Goal: Task Accomplishment & Management: Complete application form

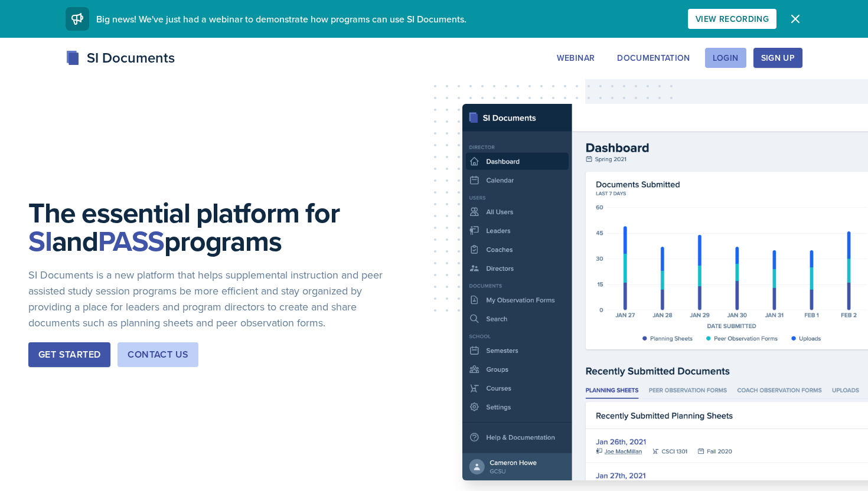
click at [724, 58] on div "Login" at bounding box center [725, 57] width 26 height 9
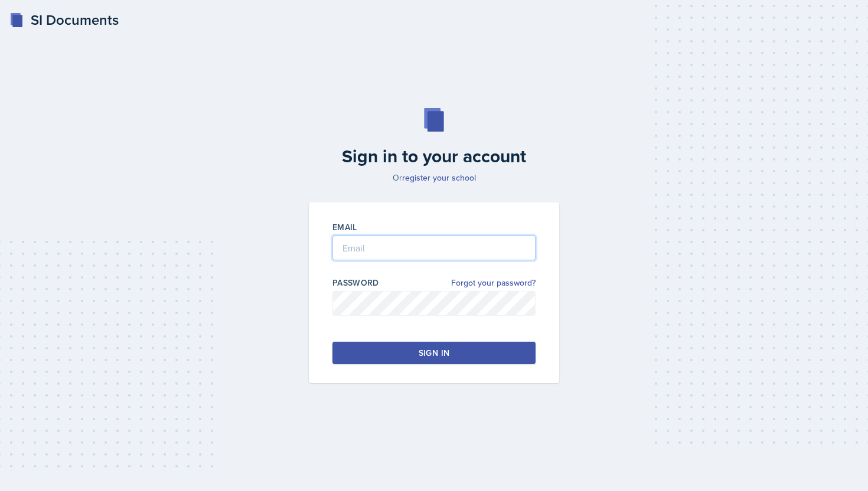
click at [437, 252] on input "email" at bounding box center [433, 248] width 203 height 25
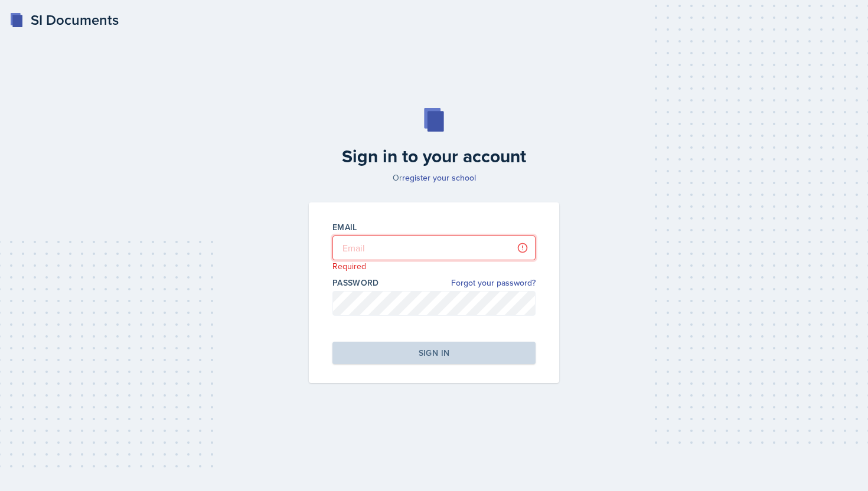
type input "[EMAIL_ADDRESS][DOMAIN_NAME]"
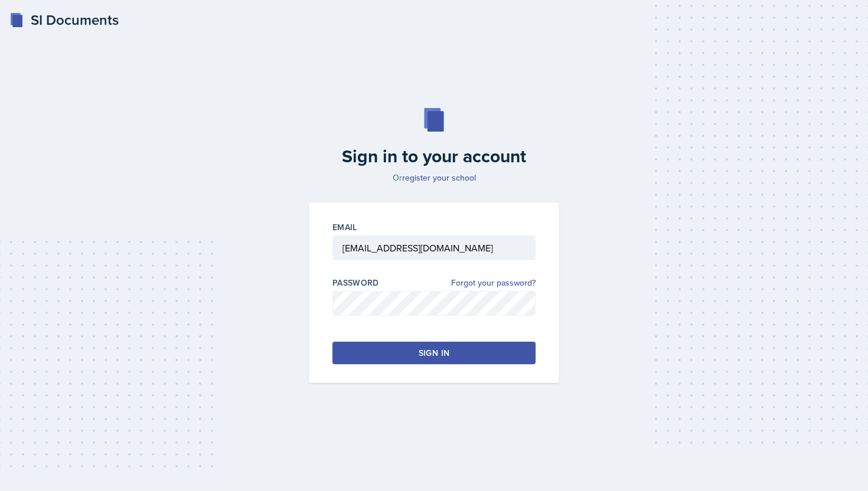
click at [429, 338] on div "Email [EMAIL_ADDRESS][DOMAIN_NAME] Password Forgot your password? Sign in" at bounding box center [434, 292] width 250 height 181
click at [429, 347] on div "Sign in" at bounding box center [434, 353] width 31 height 12
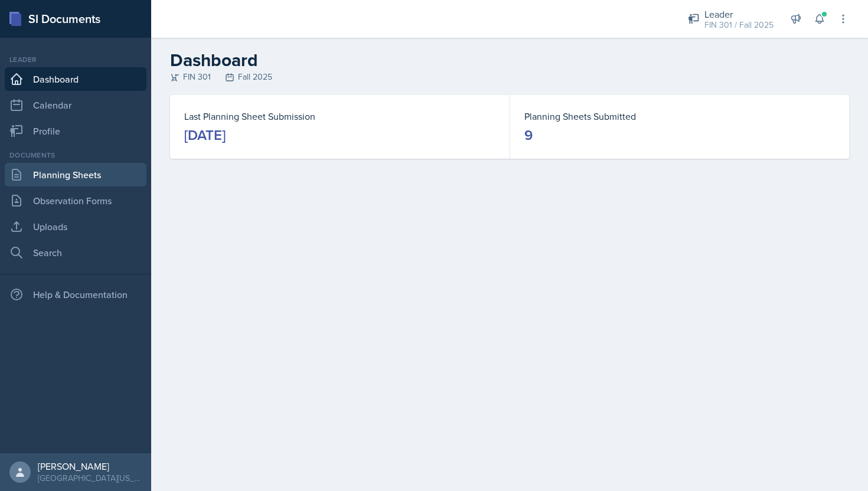
click at [100, 171] on link "Planning Sheets" at bounding box center [76, 175] width 142 height 24
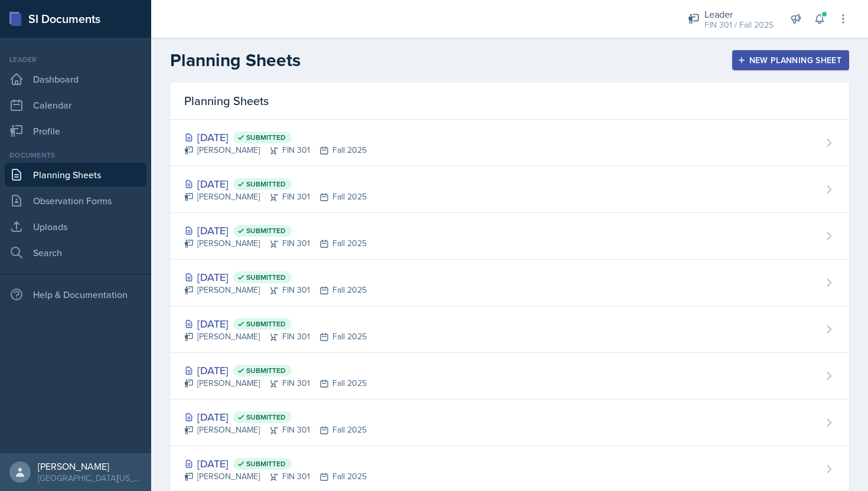
click at [758, 63] on div "New Planning Sheet" at bounding box center [791, 59] width 102 height 9
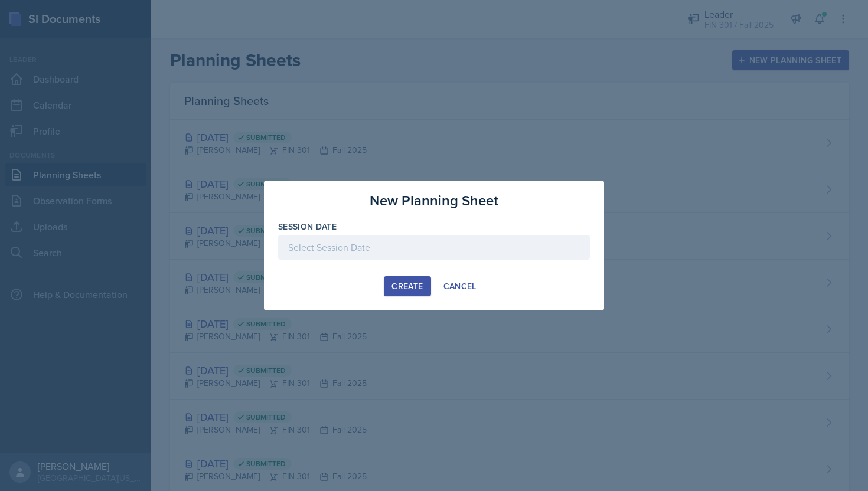
click at [410, 249] on div at bounding box center [434, 247] width 312 height 25
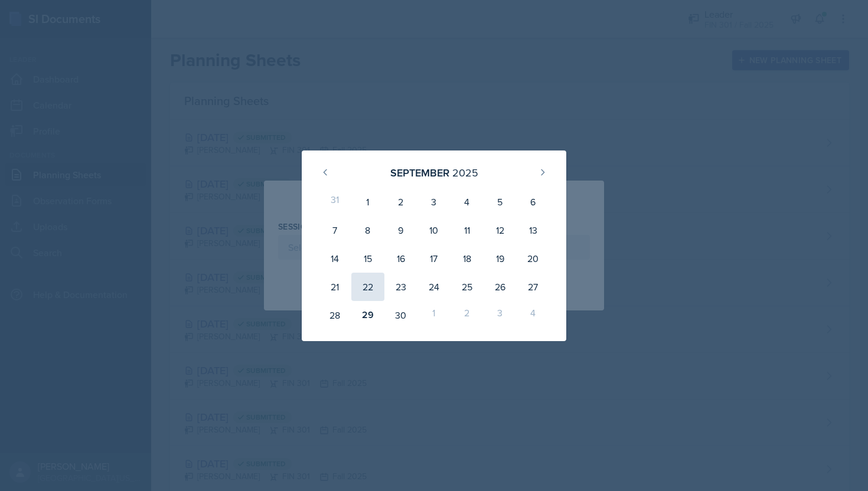
click at [368, 289] on div "22" at bounding box center [367, 287] width 33 height 28
type input "[DATE]"
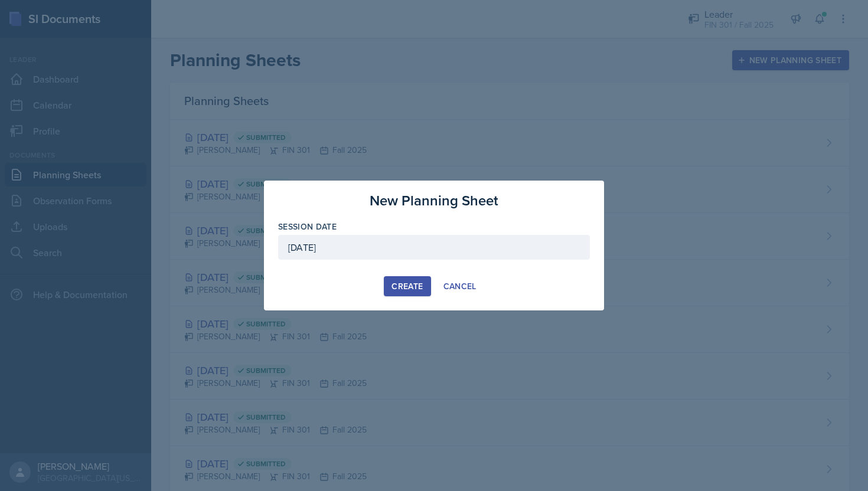
click at [420, 285] on div "Create" at bounding box center [406, 286] width 31 height 9
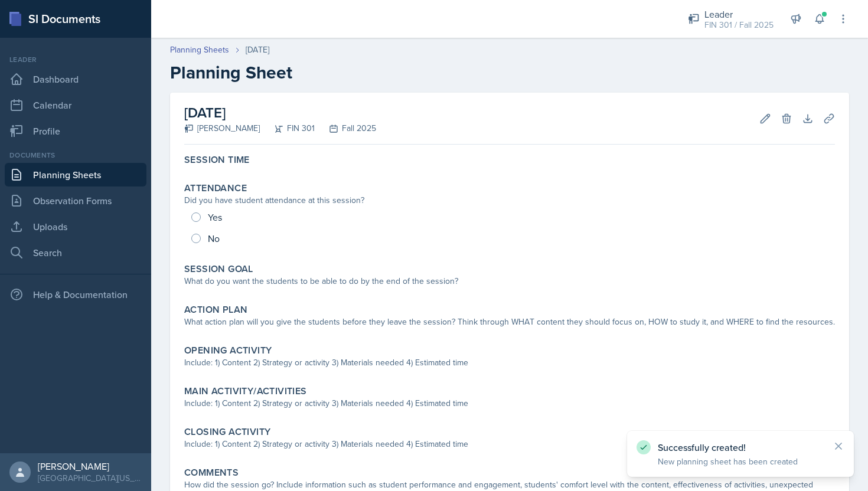
click at [246, 176] on div "Session Time Attendance Did you have student attendance at this session? Yes No…" at bounding box center [509, 336] width 650 height 375
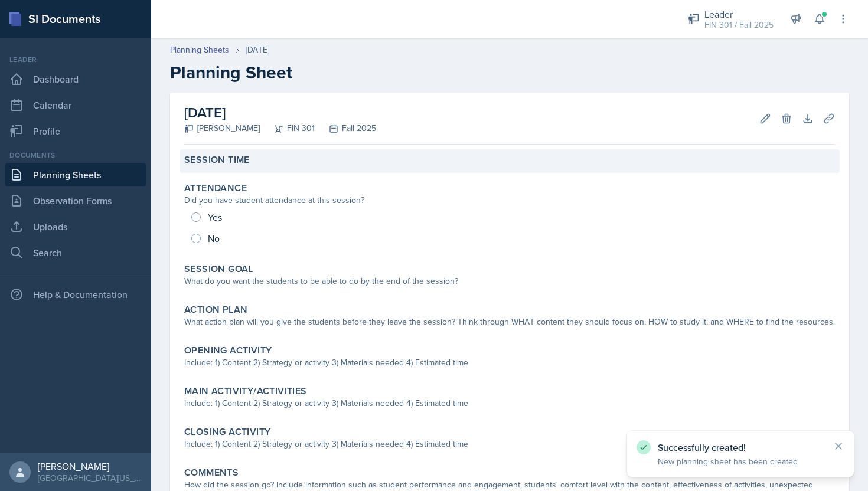
click at [261, 170] on div "Session Time" at bounding box center [509, 161] width 660 height 24
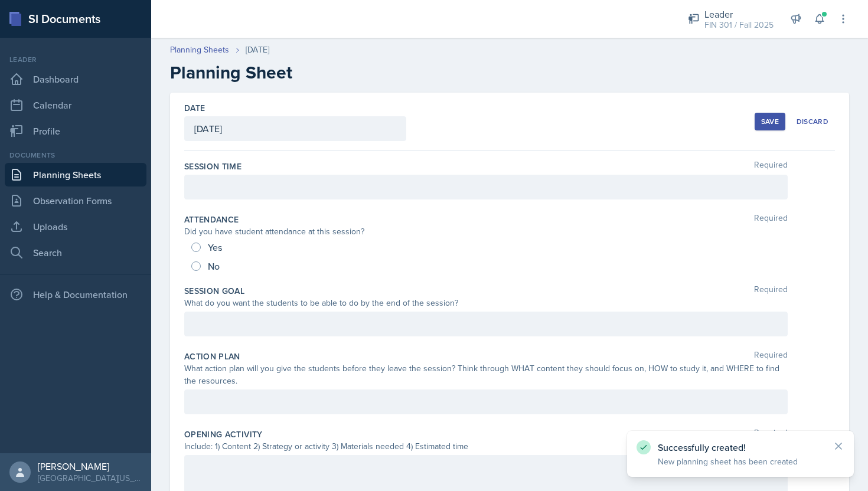
click at [247, 184] on div at bounding box center [485, 187] width 603 height 25
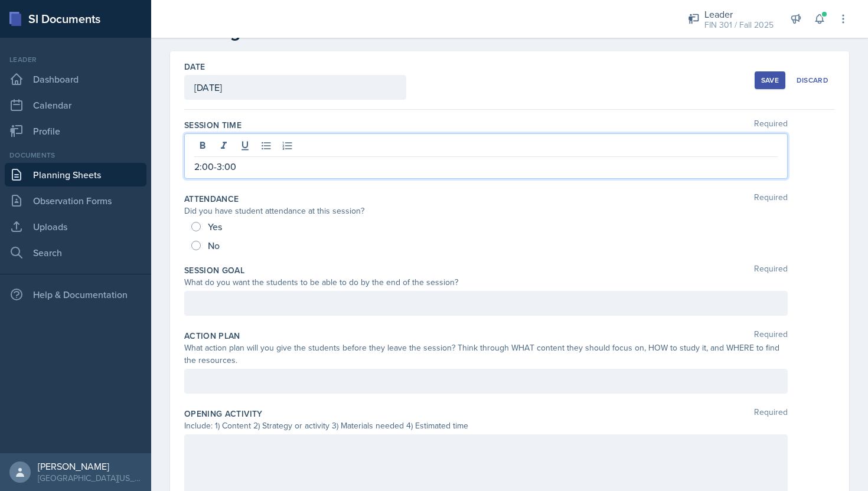
scroll to position [42, 0]
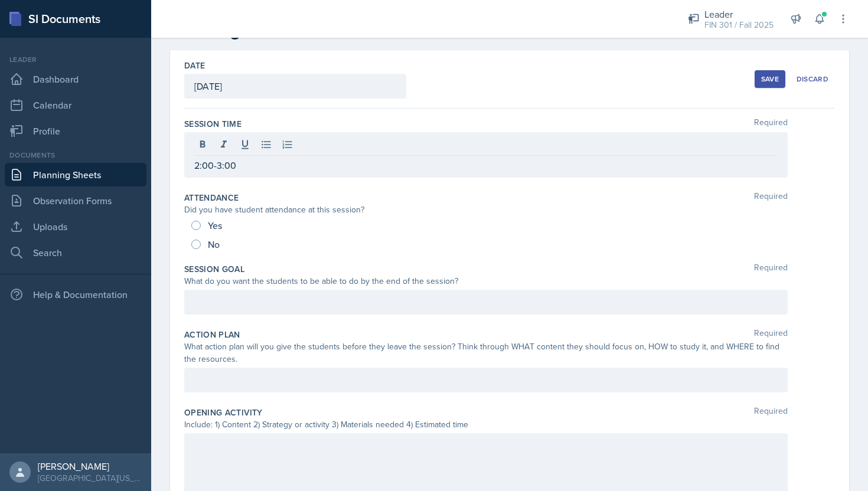
click at [190, 222] on div "Yes No" at bounding box center [509, 235] width 650 height 38
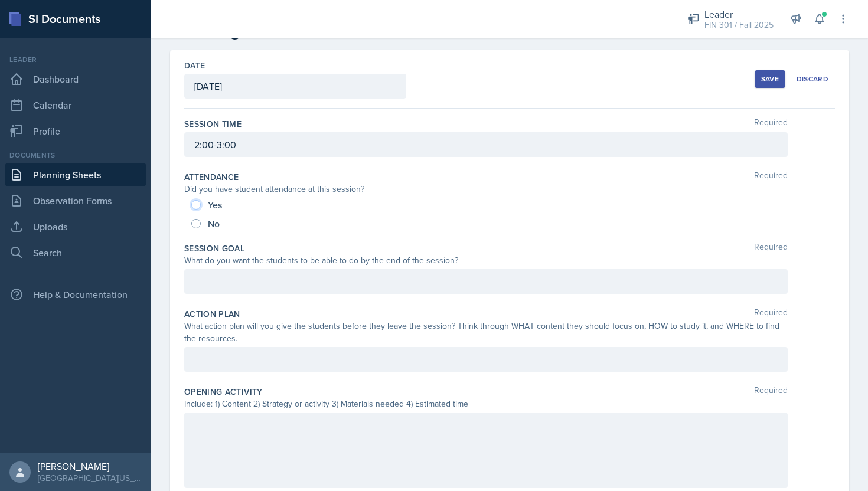
click at [198, 204] on input "Yes" at bounding box center [195, 204] width 9 height 9
radio input "true"
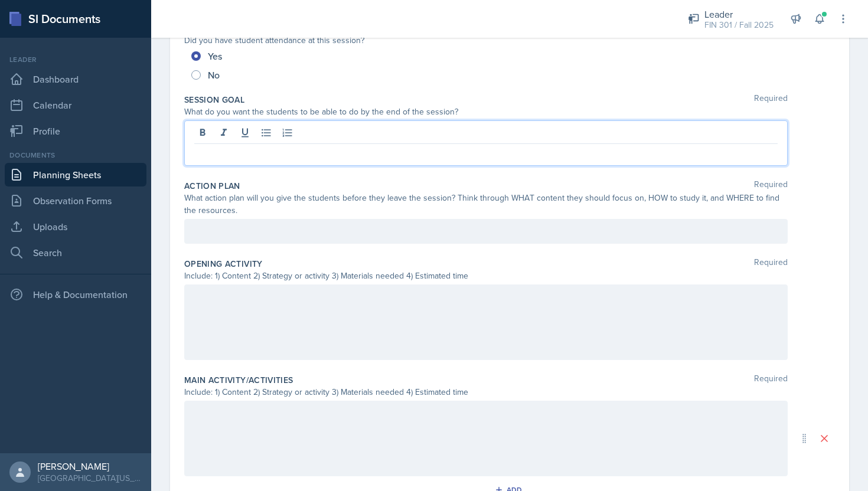
scroll to position [212, 0]
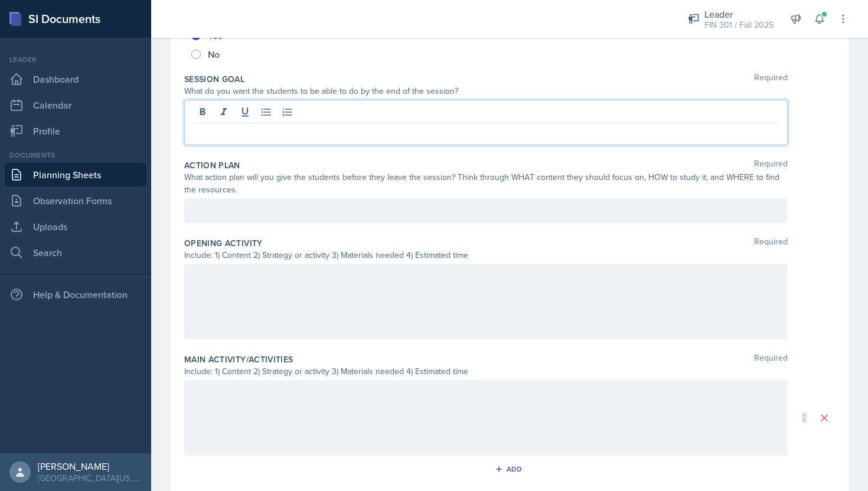
click at [293, 136] on p at bounding box center [485, 133] width 583 height 14
click at [246, 203] on div at bounding box center [485, 210] width 603 height 25
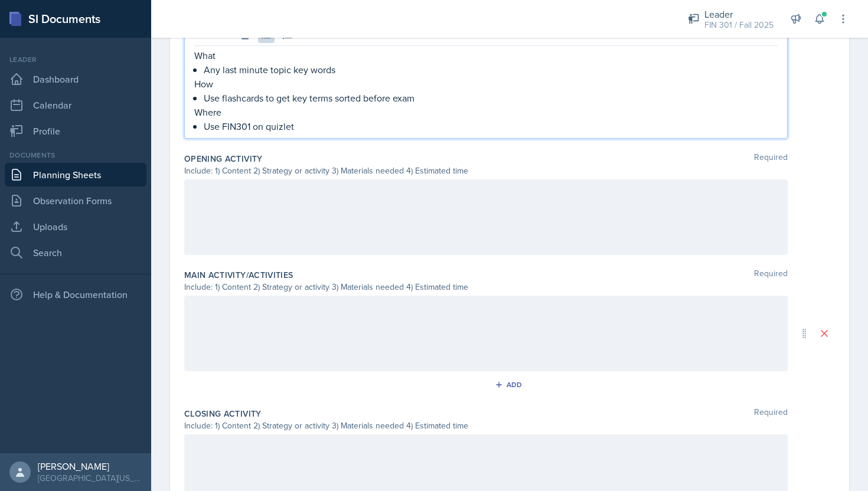
click at [295, 211] on div at bounding box center [485, 217] width 603 height 76
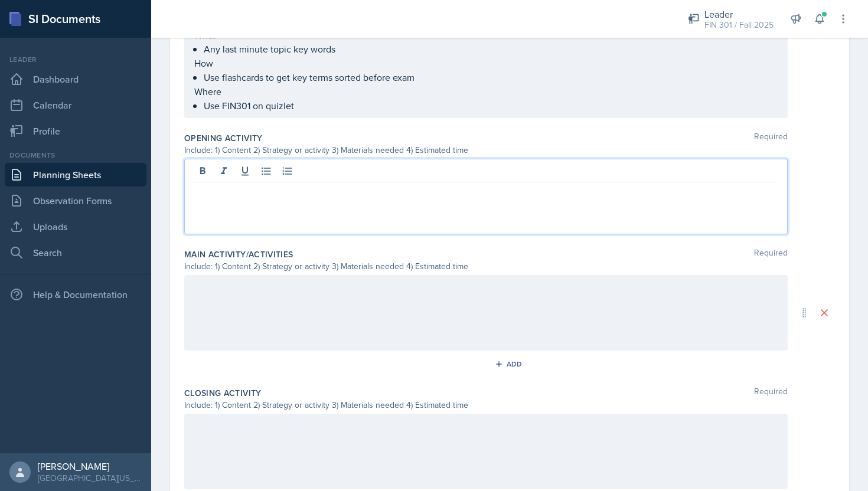
scroll to position [367, 0]
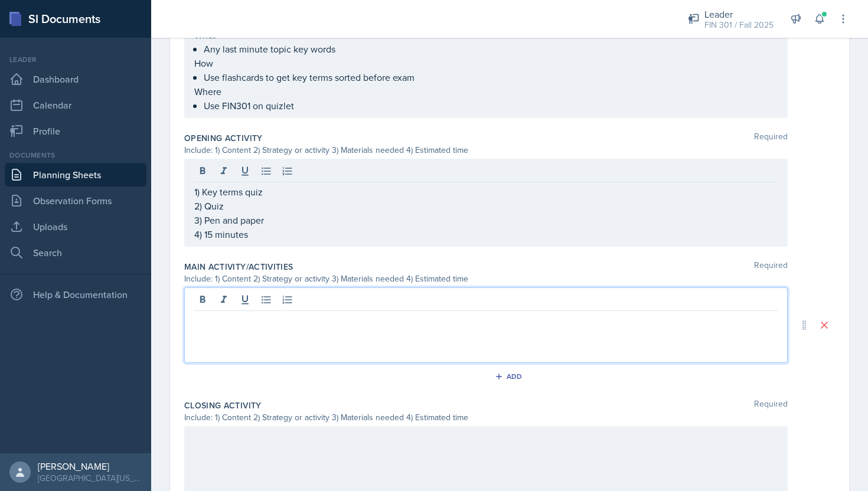
click at [307, 305] on div at bounding box center [485, 325] width 603 height 76
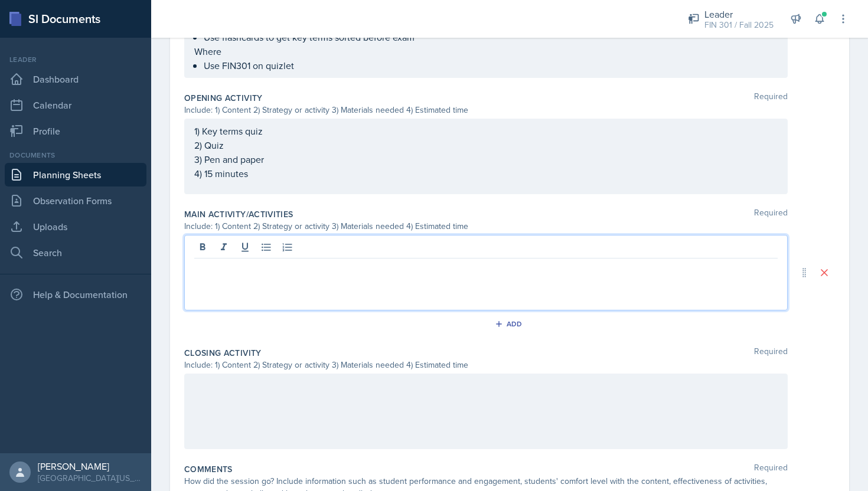
scroll to position [411, 0]
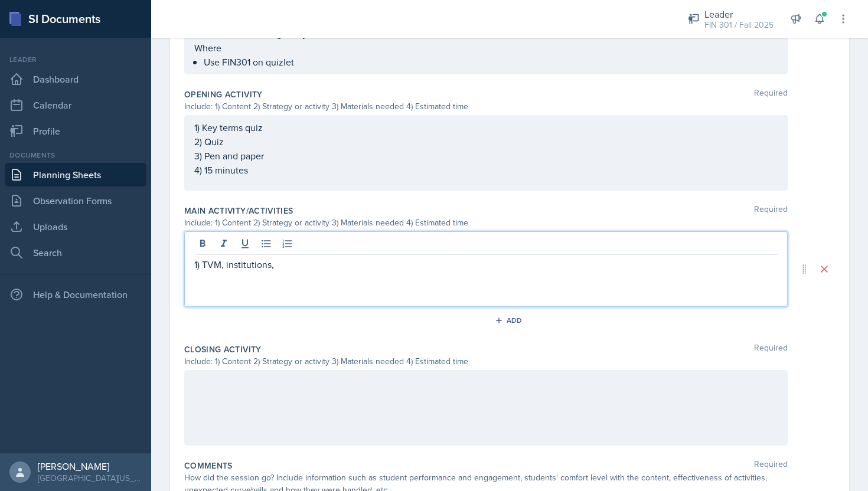
drag, startPoint x: 274, startPoint y: 265, endPoint x: 214, endPoint y: 263, distance: 60.8
click at [214, 263] on p "1) TVM, institutions," at bounding box center [485, 264] width 583 height 14
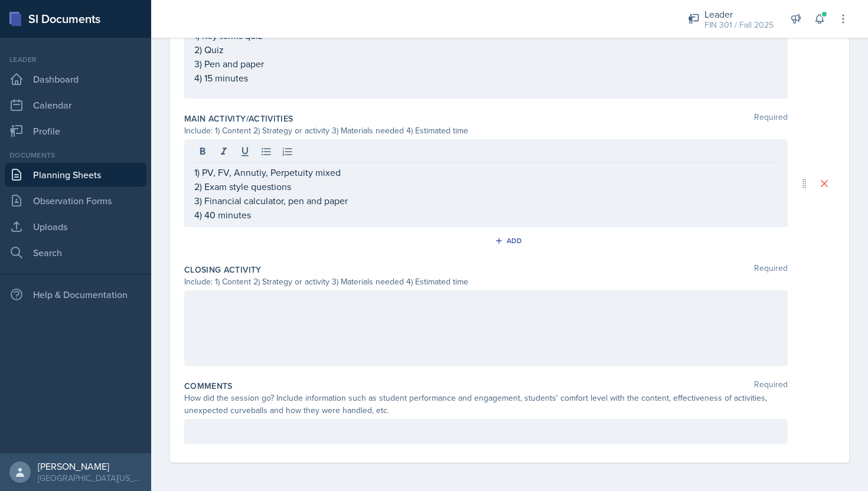
click at [262, 310] on div at bounding box center [485, 328] width 603 height 76
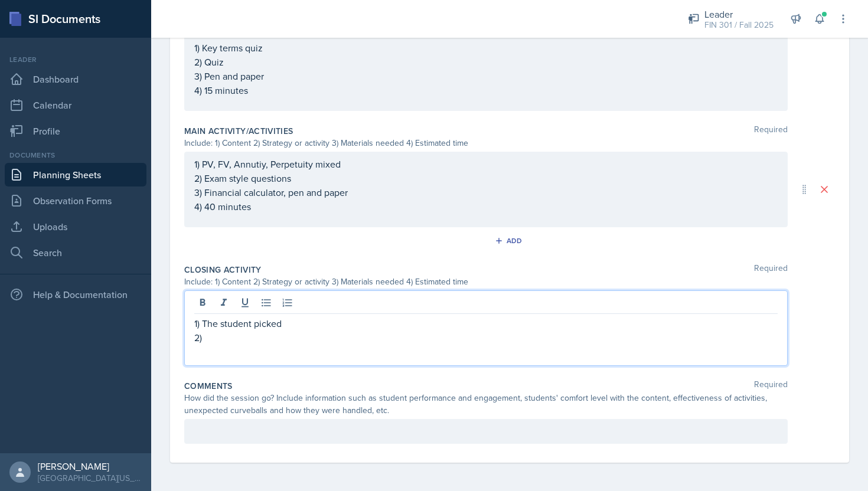
click at [222, 344] on p "2)" at bounding box center [485, 338] width 583 height 14
click at [299, 182] on p "2) Exam style questions" at bounding box center [485, 178] width 583 height 14
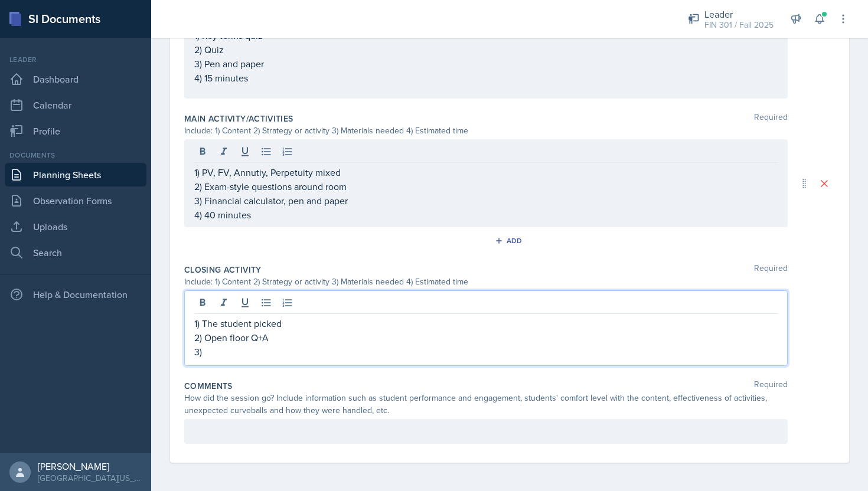
click at [231, 337] on div "1) The student picked 2) Open floor Q+A 3)" at bounding box center [485, 337] width 583 height 42
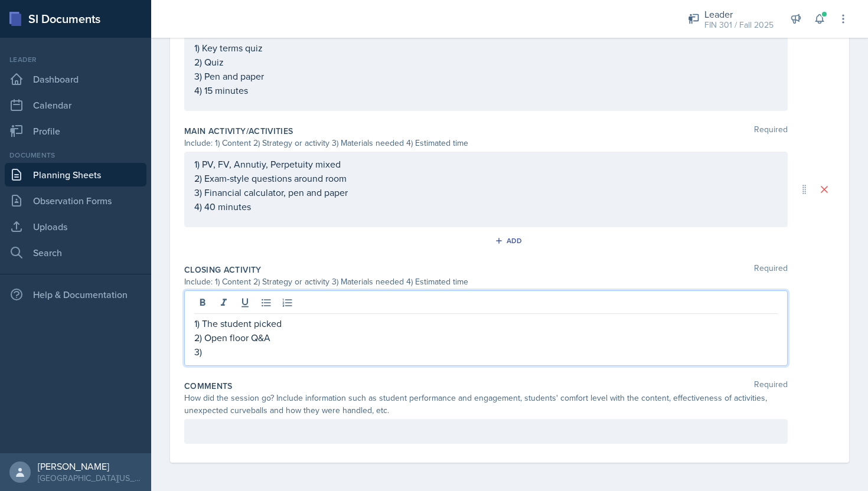
click at [228, 351] on p "3)" at bounding box center [485, 352] width 583 height 14
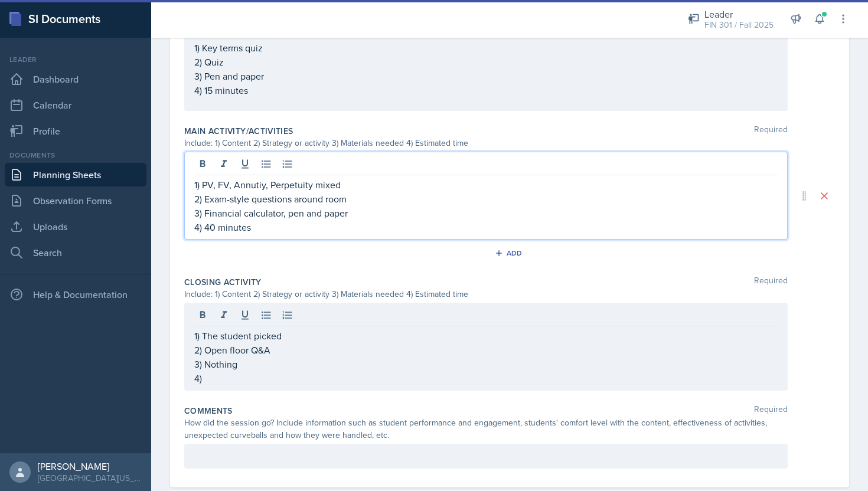
scroll to position [503, 0]
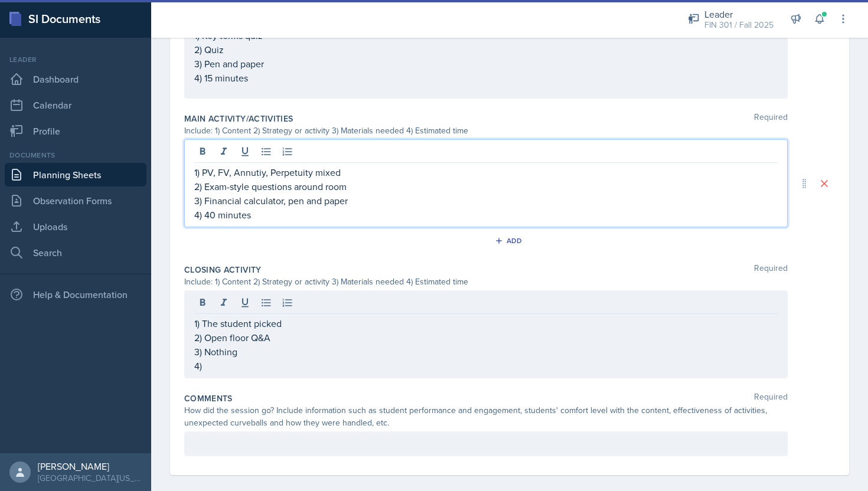
click at [257, 169] on p "1) PV, FV, Annutiy, Perpetuity mixed" at bounding box center [485, 172] width 583 height 14
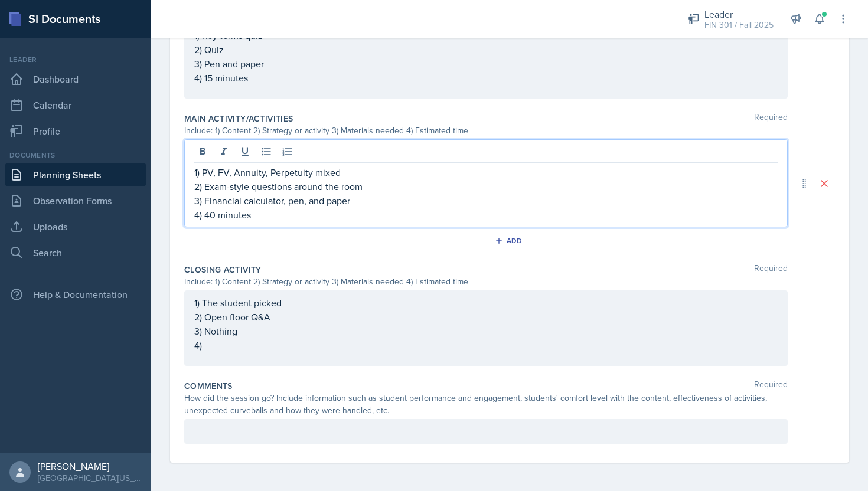
click at [232, 351] on div "1) The student picked 2) Open floor Q&A 3) Nothing 4)" at bounding box center [485, 324] width 583 height 57
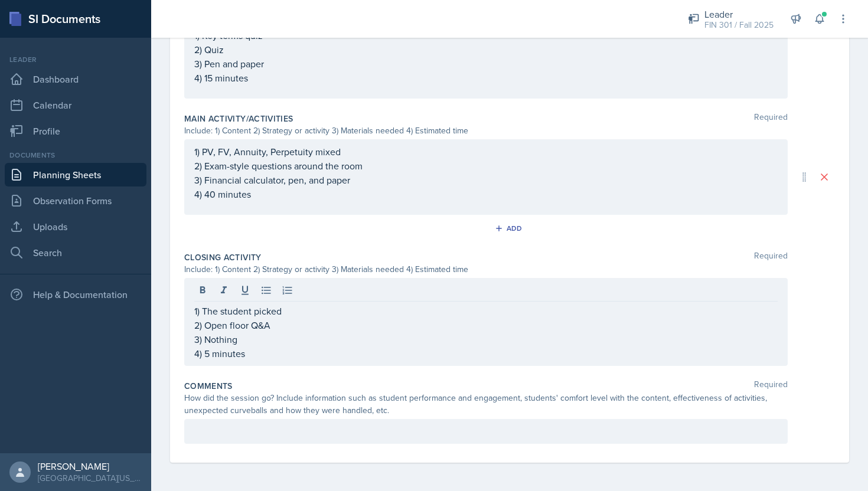
click at [291, 419] on div at bounding box center [485, 431] width 603 height 25
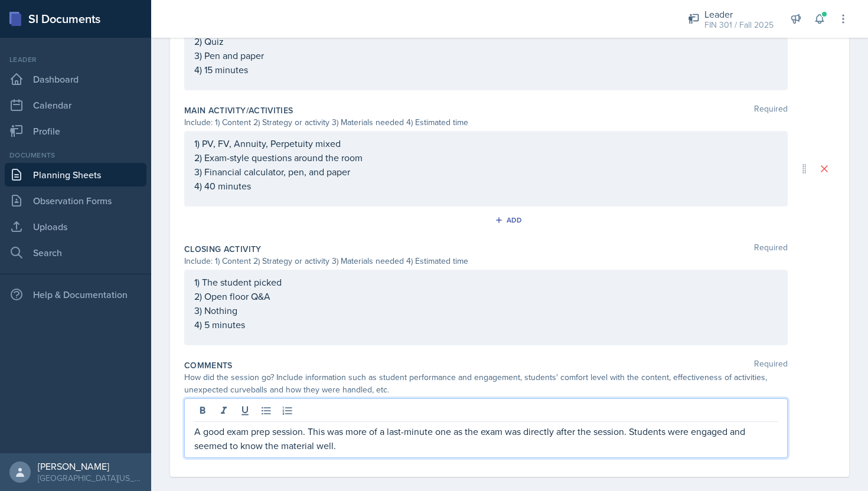
click at [370, 447] on p "A good exam prep session. This was more of a last-minute one as the exam was di…" at bounding box center [485, 438] width 583 height 28
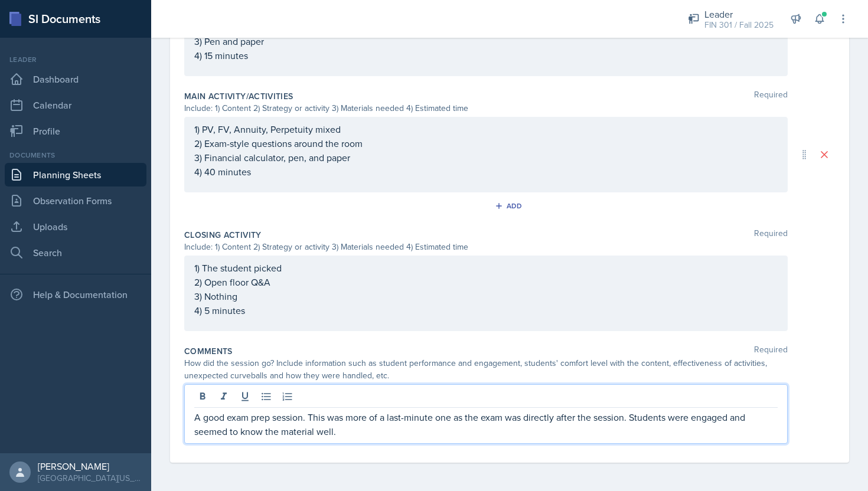
click at [612, 342] on div "Comments Required How did the session go? Include information such as student p…" at bounding box center [509, 397] width 650 height 113
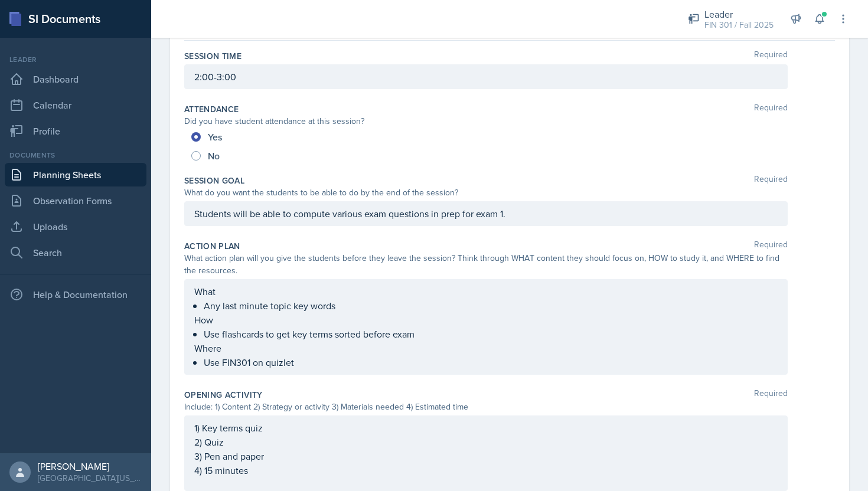
scroll to position [0, 0]
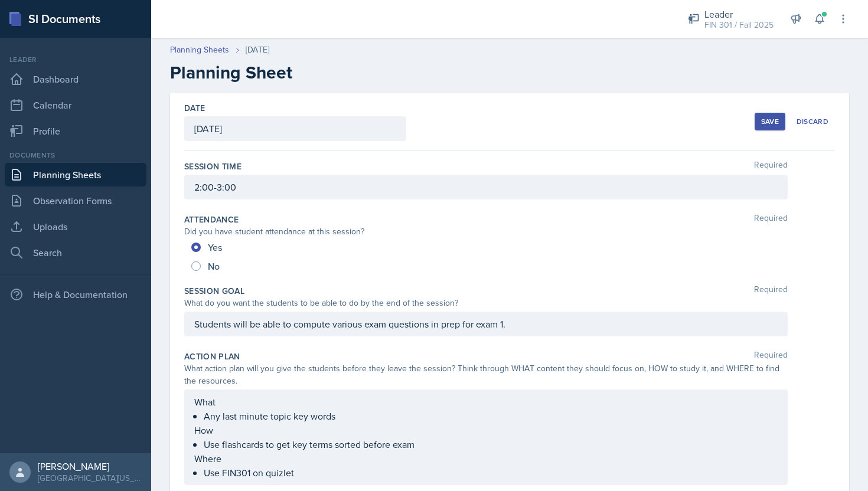
click at [767, 113] on button "Save" at bounding box center [769, 122] width 31 height 18
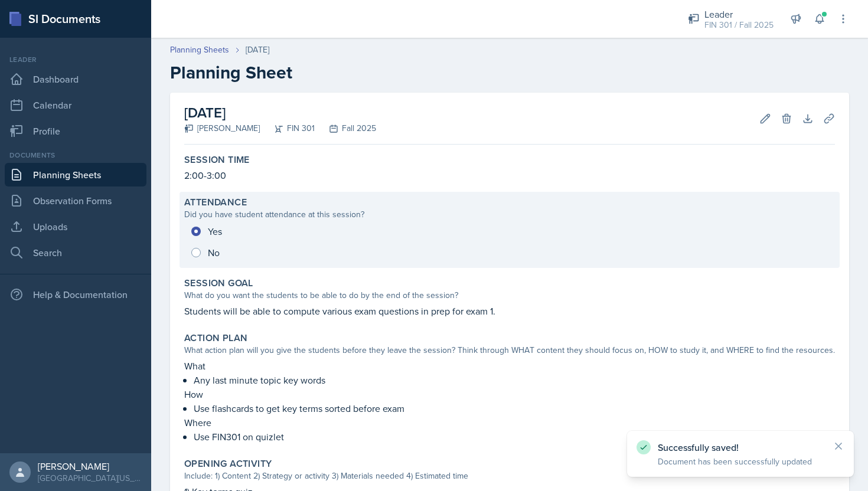
scroll to position [408, 0]
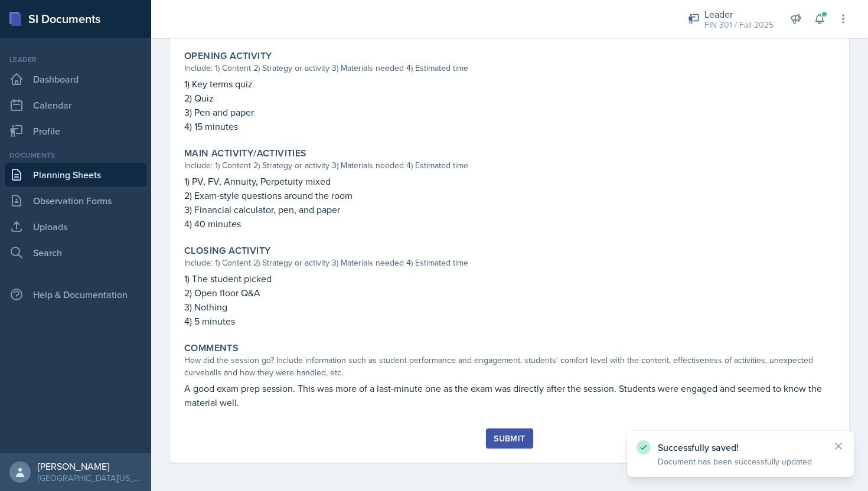
click at [514, 442] on div "Submit" at bounding box center [508, 438] width 31 height 9
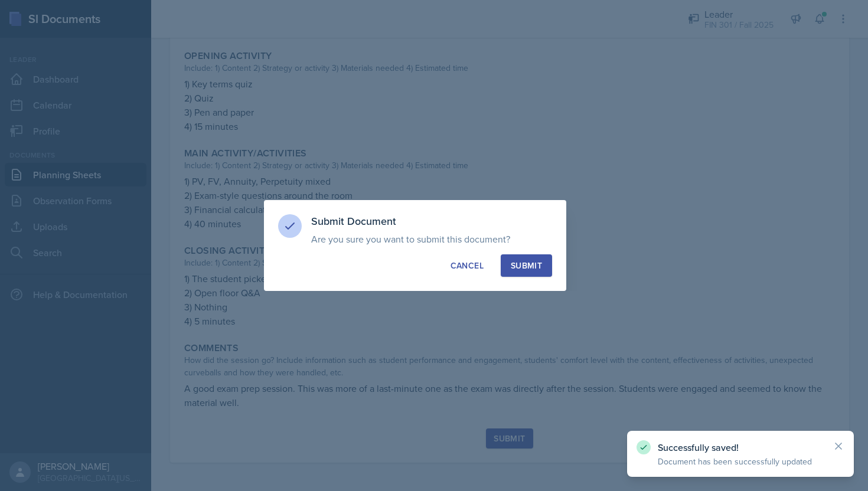
click at [514, 266] on div "Submit" at bounding box center [526, 266] width 31 height 12
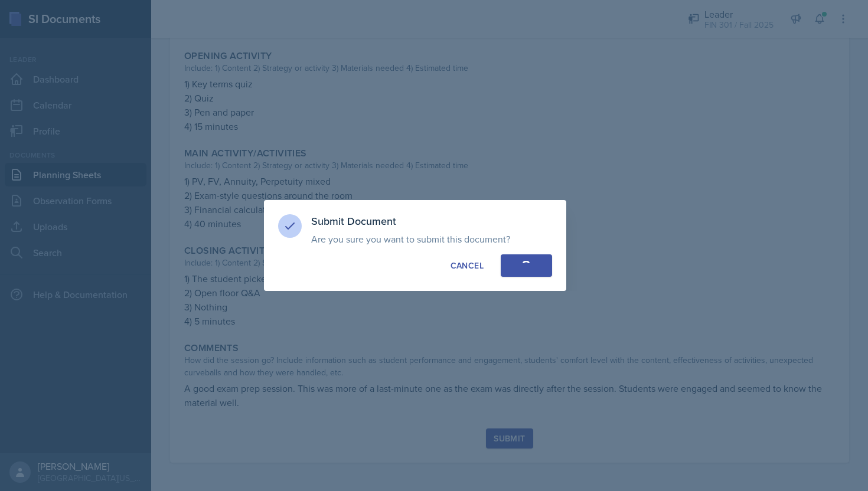
radio input "true"
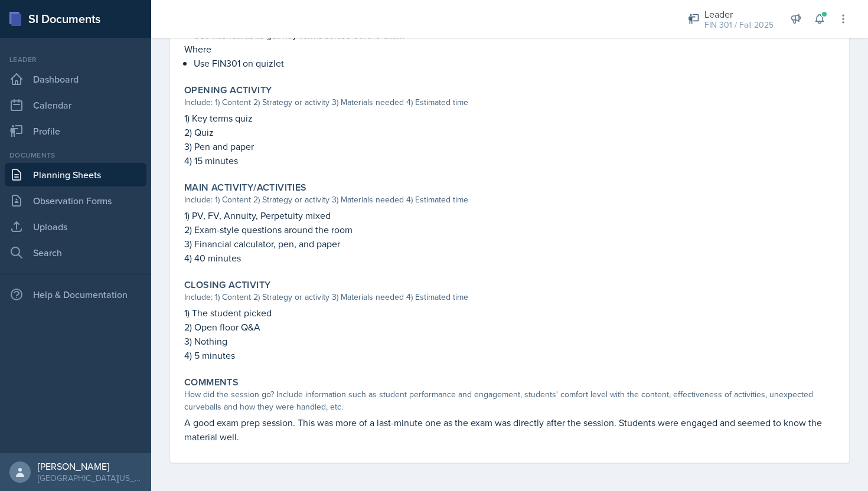
scroll to position [0, 0]
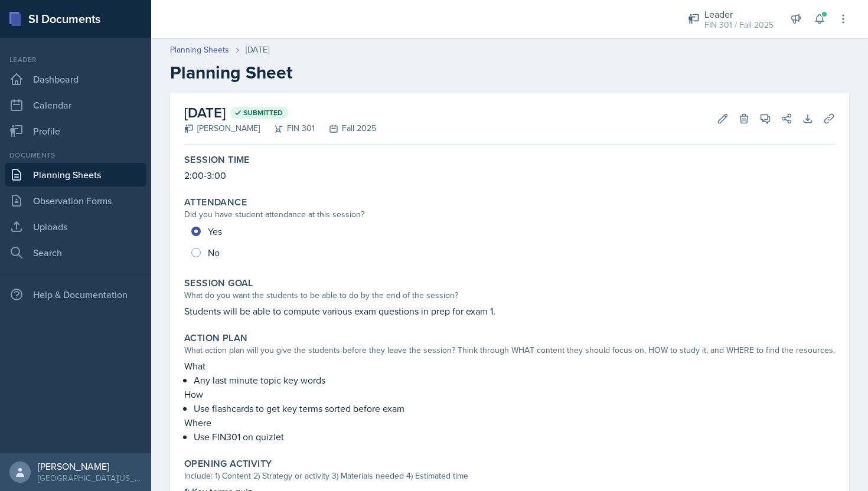
click at [103, 169] on link "Planning Sheets" at bounding box center [76, 175] width 142 height 24
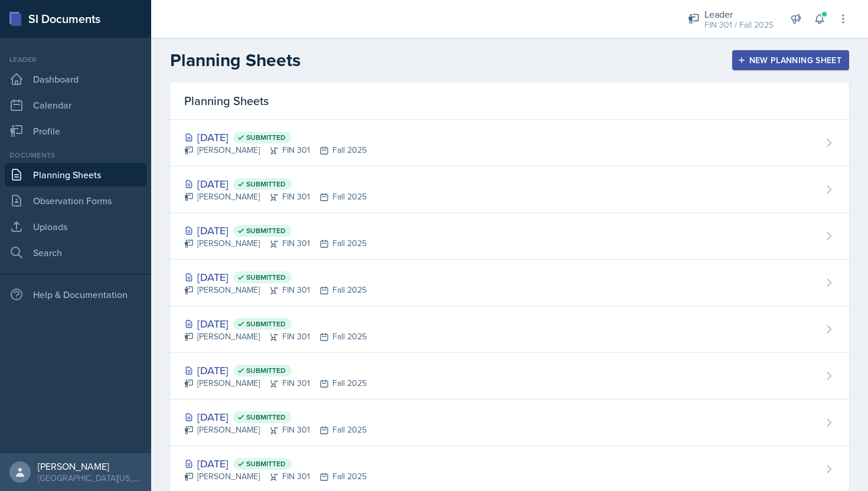
click at [773, 61] on div "New Planning Sheet" at bounding box center [791, 59] width 102 height 9
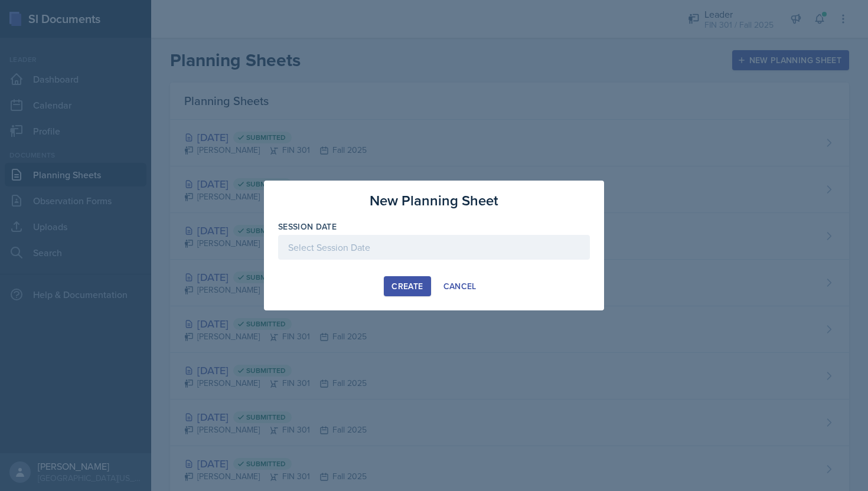
click at [406, 249] on div at bounding box center [434, 247] width 312 height 25
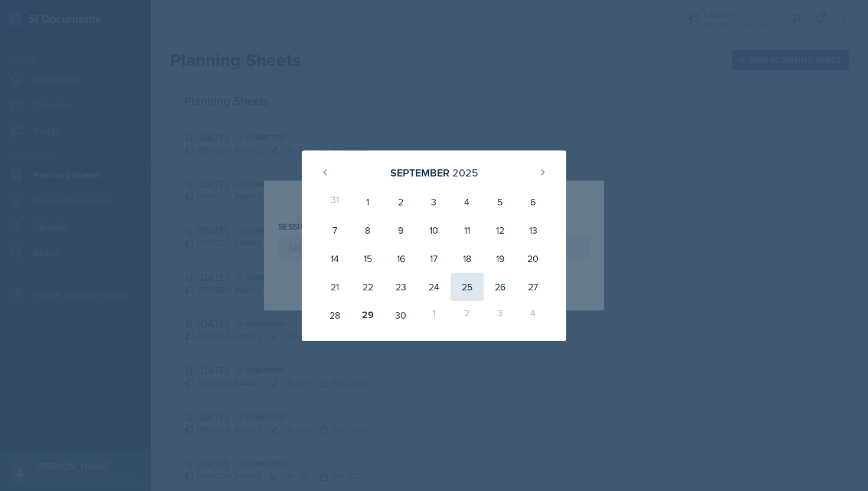
click at [472, 283] on div "25" at bounding box center [466, 287] width 33 height 28
type input "[DATE]"
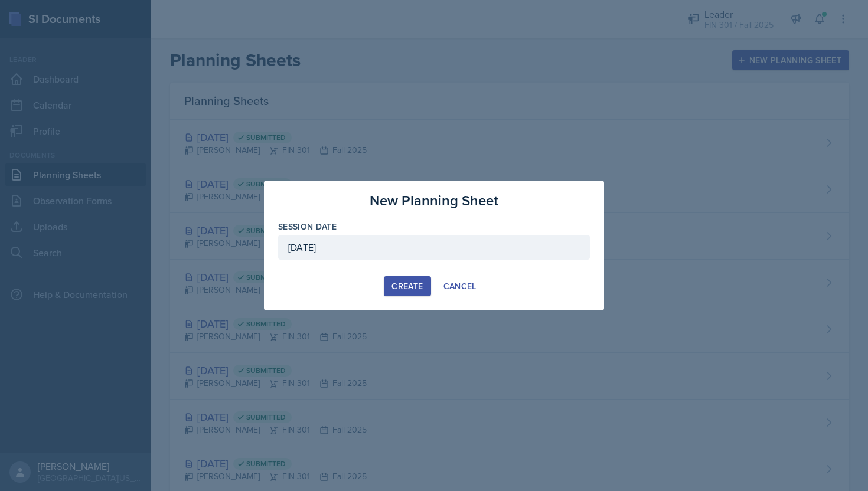
click at [408, 286] on div "Create" at bounding box center [406, 286] width 31 height 9
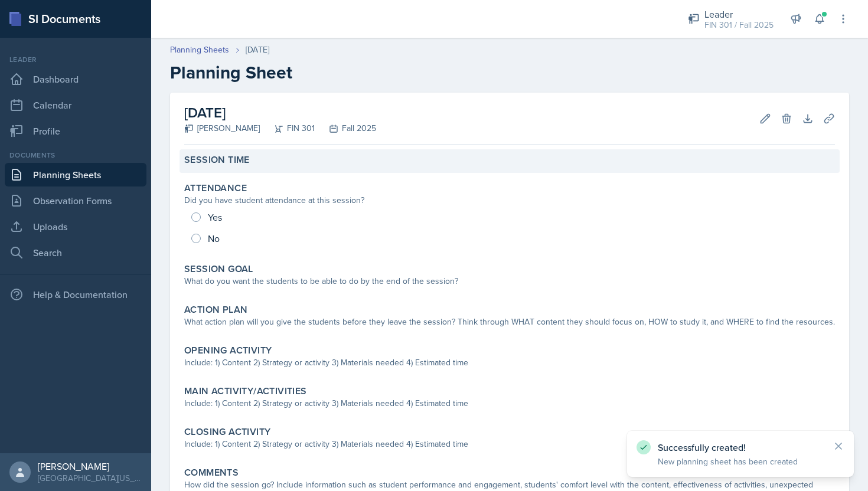
click at [264, 161] on div "Session Time" at bounding box center [509, 160] width 650 height 12
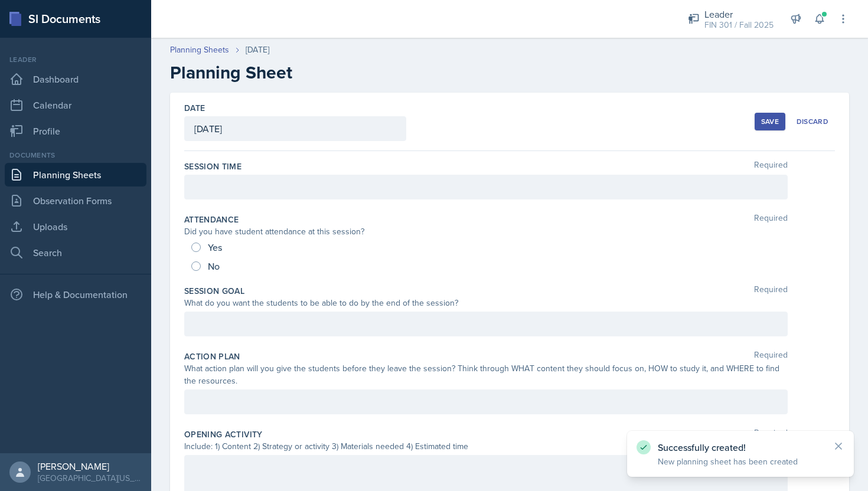
click at [260, 192] on div at bounding box center [485, 187] width 603 height 25
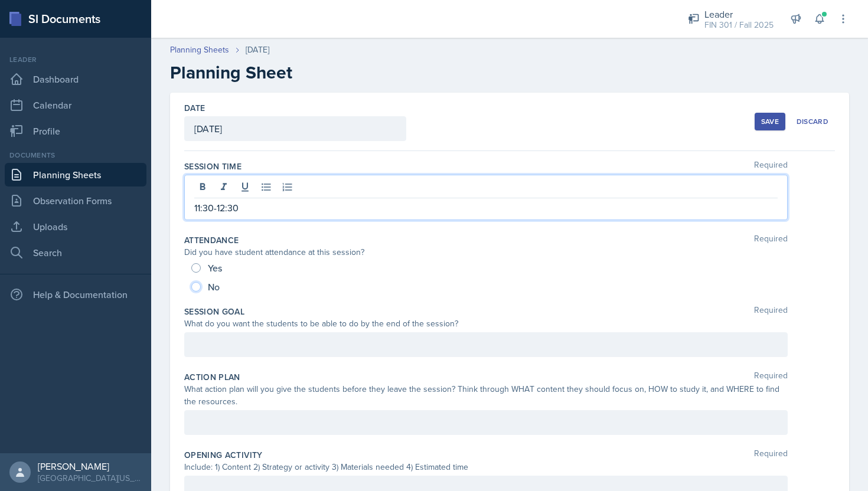
click at [198, 283] on input "No" at bounding box center [195, 286] width 9 height 9
radio input "true"
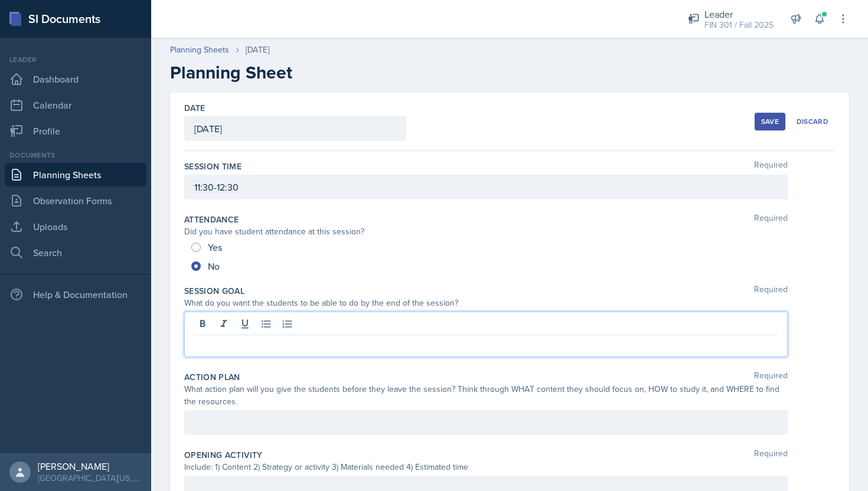
click at [289, 321] on div at bounding box center [485, 334] width 603 height 45
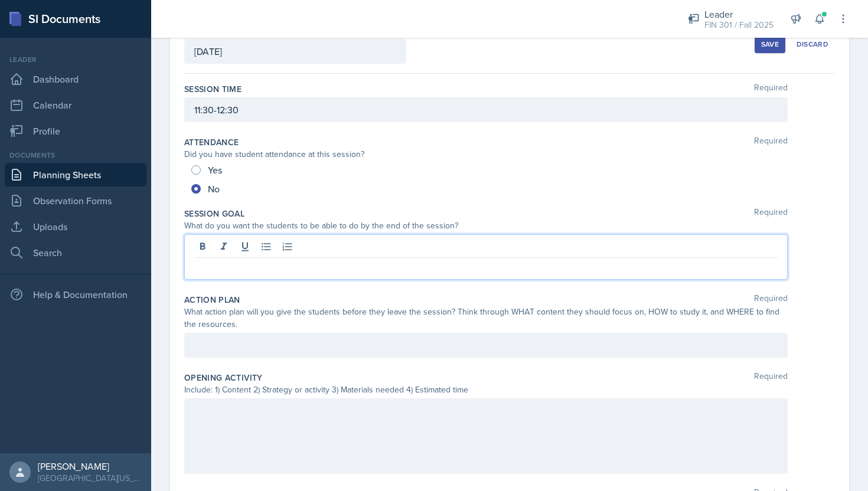
scroll to position [78, 0]
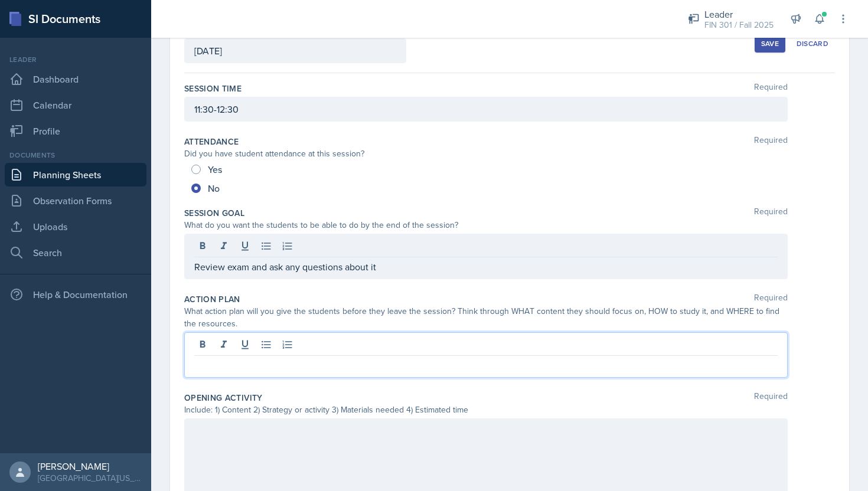
click at [318, 346] on div at bounding box center [485, 354] width 603 height 45
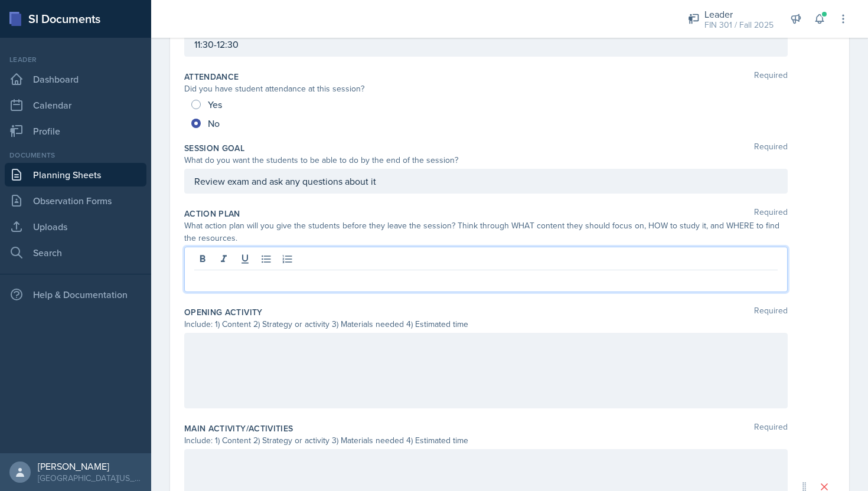
scroll to position [146, 0]
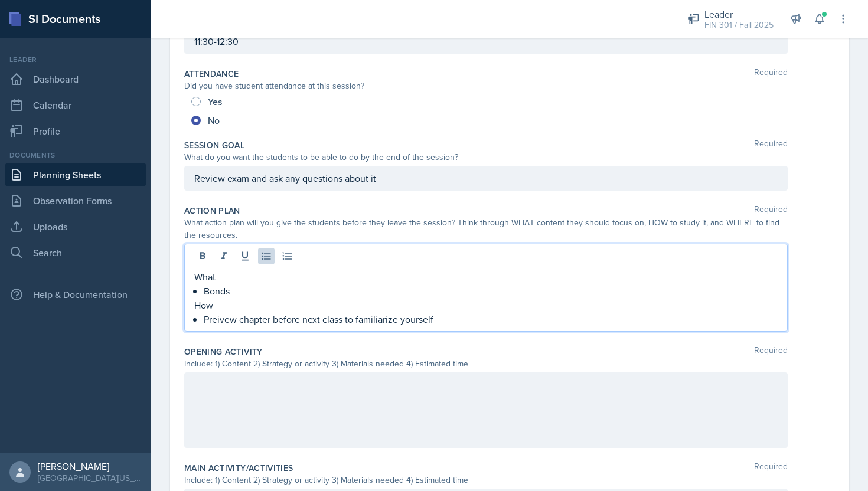
click at [371, 319] on p "Preivew chapter before next class to familiarize yourself" at bounding box center [491, 319] width 574 height 14
click at [218, 321] on p "Preivew chapter before next class to familiarize yourself" at bounding box center [491, 319] width 574 height 14
click at [397, 319] on p "Preview chapter before the next class to familiarize yourself" at bounding box center [491, 319] width 574 height 14
click at [472, 316] on p "Preview chapter before the next class to familiarize yourself" at bounding box center [491, 319] width 574 height 14
click at [274, 400] on div at bounding box center [485, 410] width 603 height 76
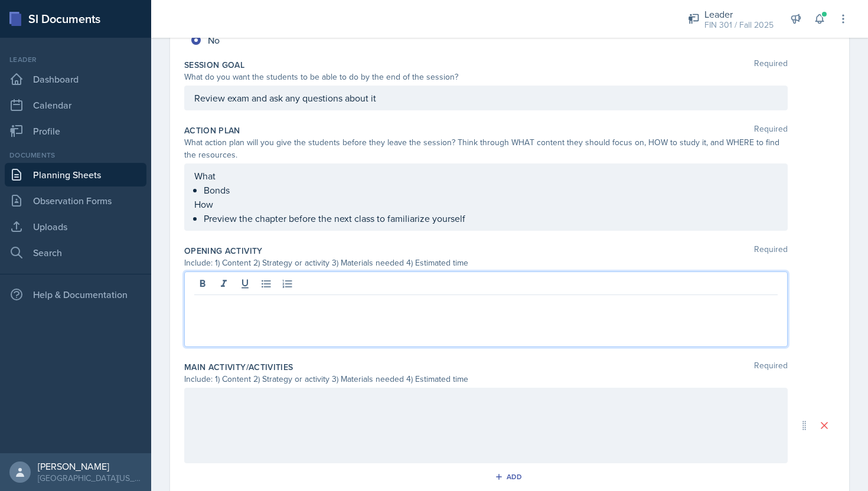
scroll to position [247, 0]
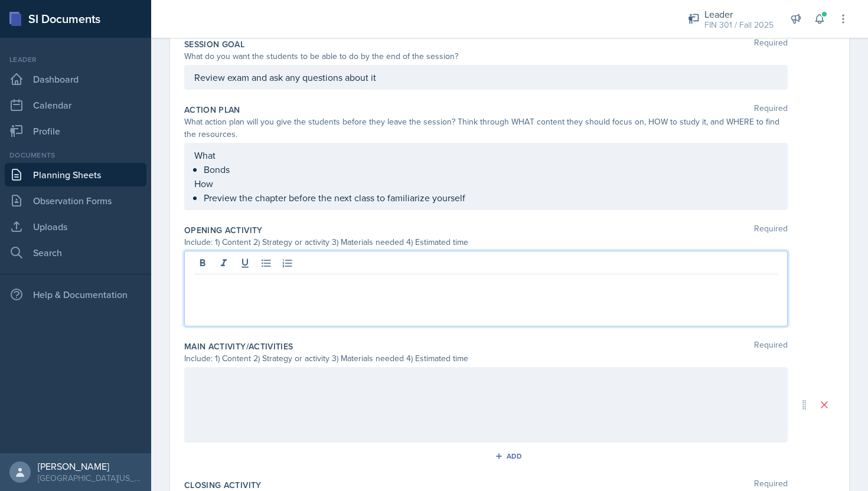
click at [484, 205] on p "Preview the chapter before the next class to familiarize yourself" at bounding box center [491, 198] width 574 height 14
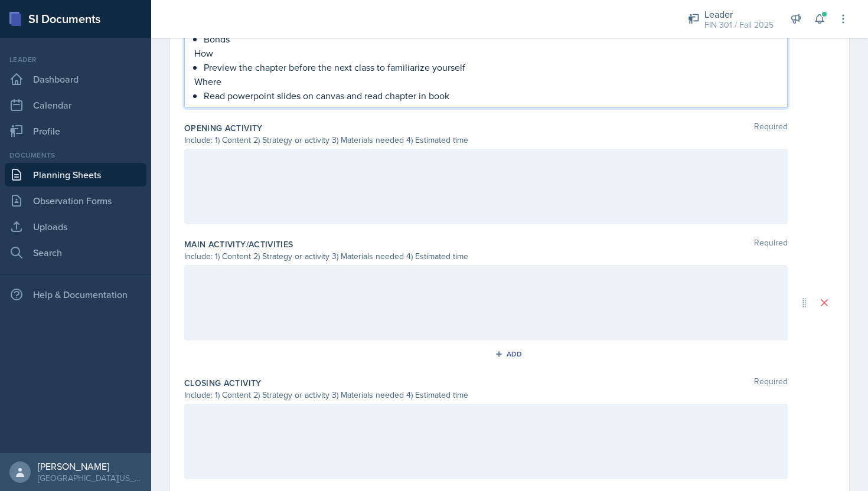
click at [288, 186] on div at bounding box center [485, 187] width 603 height 76
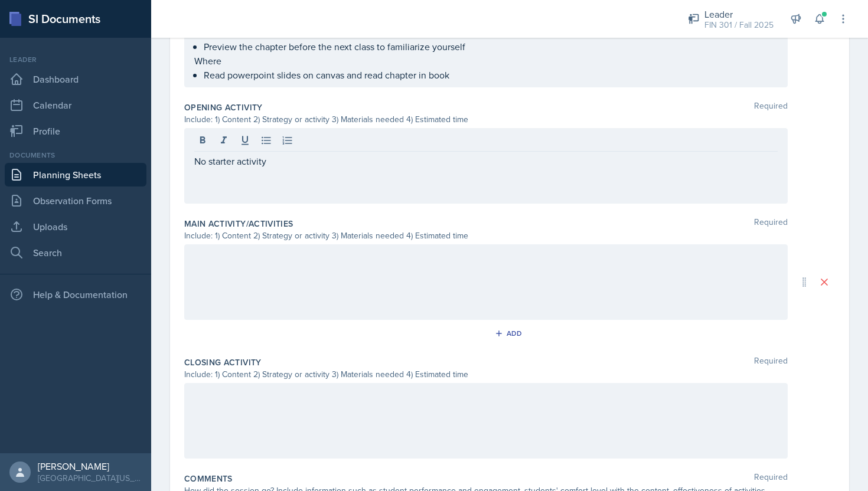
click at [315, 266] on div at bounding box center [485, 282] width 603 height 76
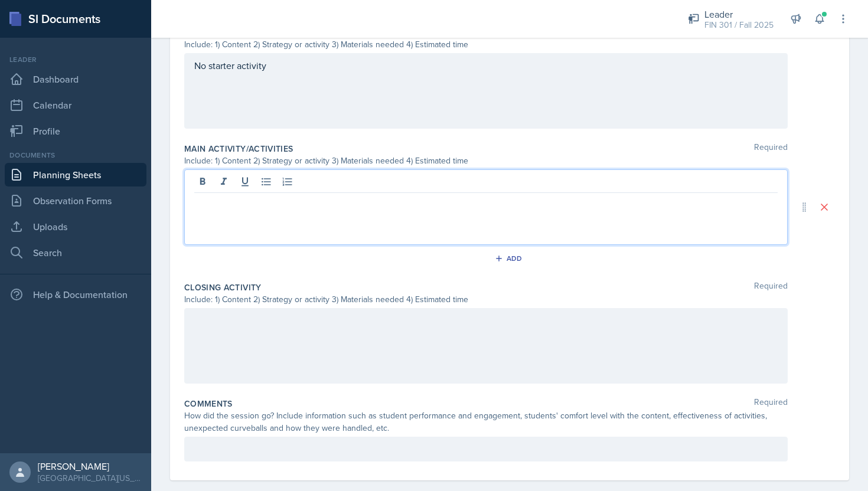
scroll to position [473, 0]
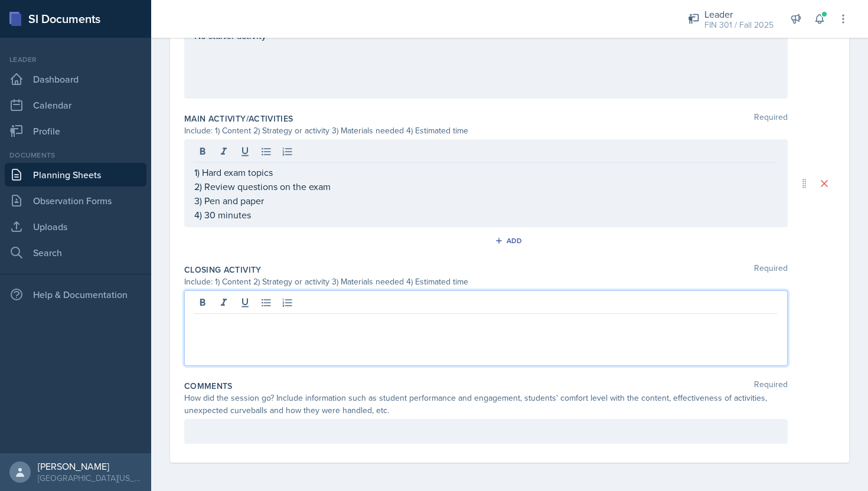
click at [279, 300] on div at bounding box center [485, 328] width 603 height 76
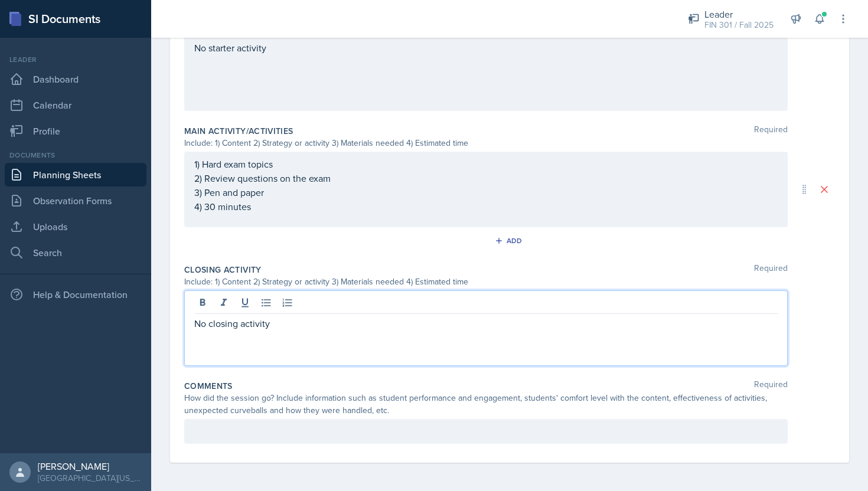
click at [346, 437] on div at bounding box center [485, 431] width 603 height 25
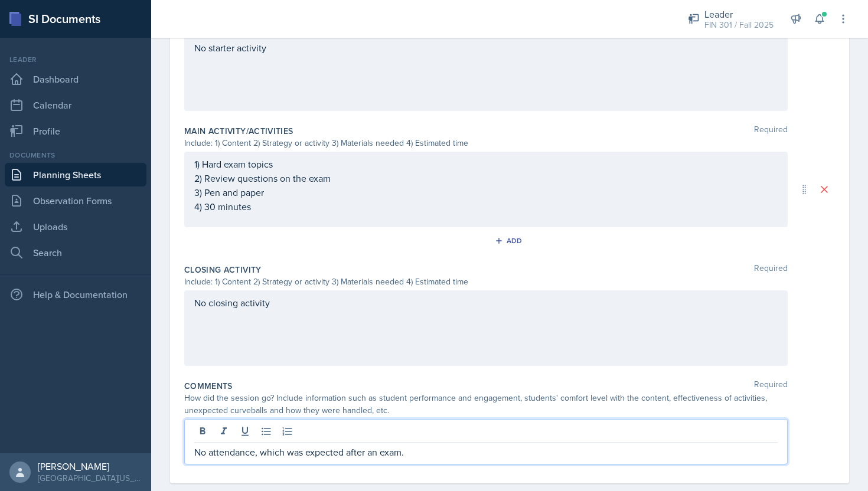
click at [466, 367] on div "Closing Activity Required Include: 1) Content 2) Strategy or activity 3) Materi…" at bounding box center [509, 317] width 650 height 116
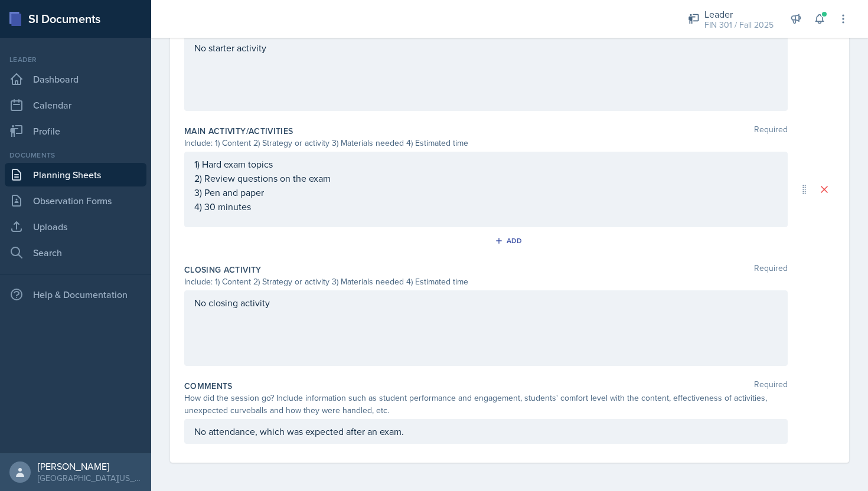
scroll to position [0, 0]
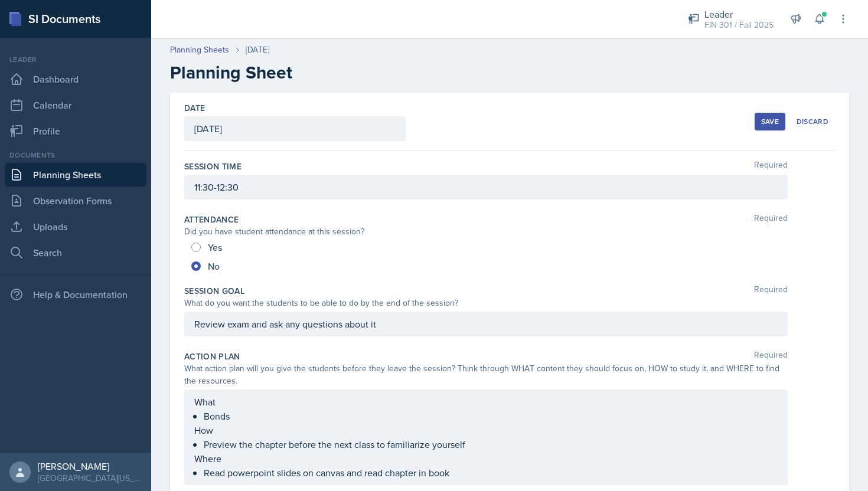
click at [772, 117] on div "Save" at bounding box center [770, 121] width 18 height 9
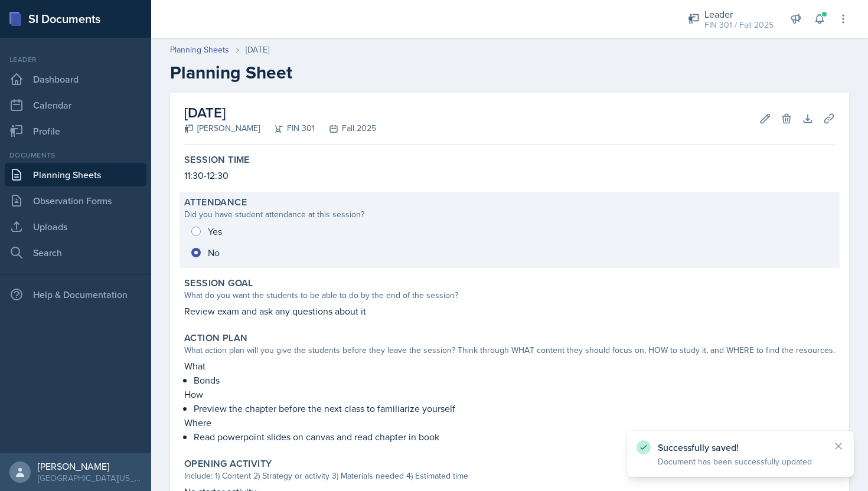
scroll to position [309, 0]
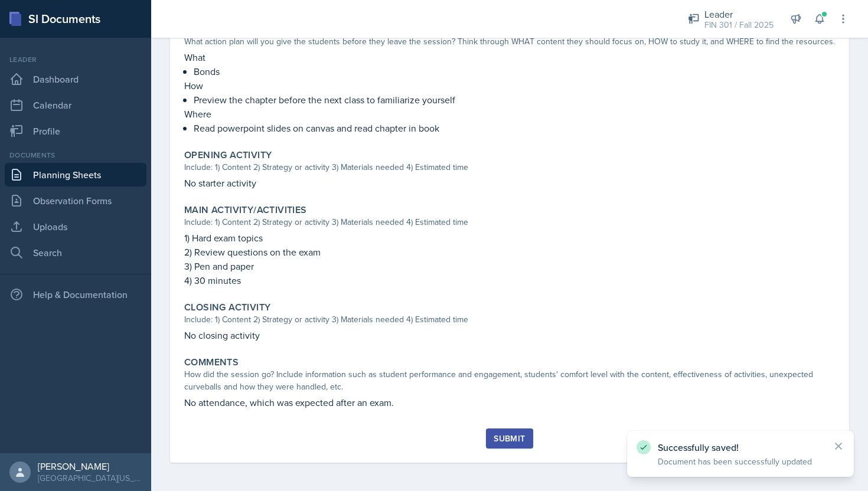
click at [519, 442] on div "Submit" at bounding box center [508, 438] width 31 height 9
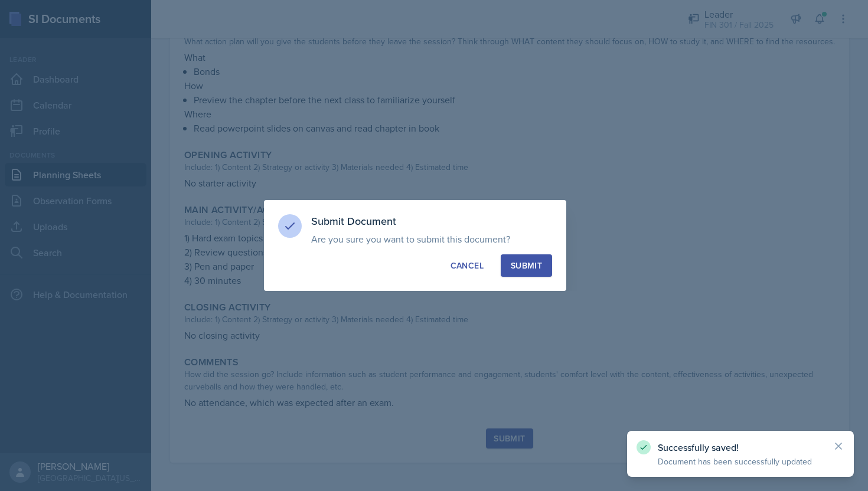
click at [545, 262] on button "Submit" at bounding box center [526, 265] width 51 height 22
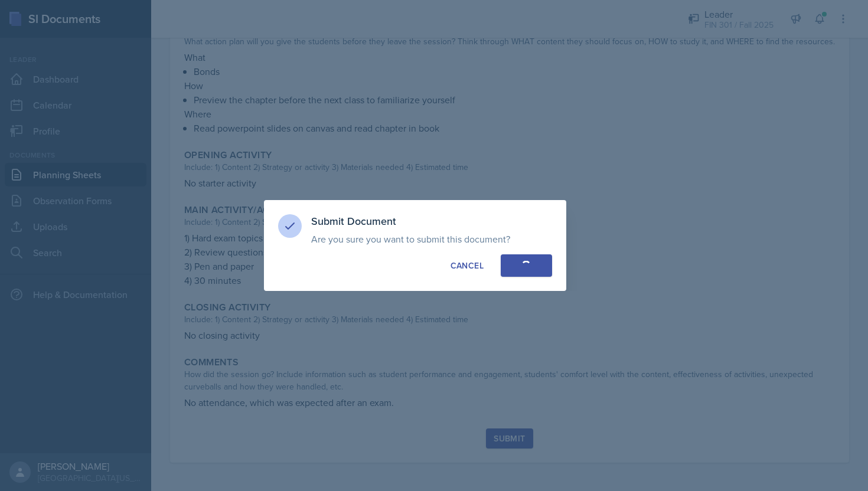
radio input "true"
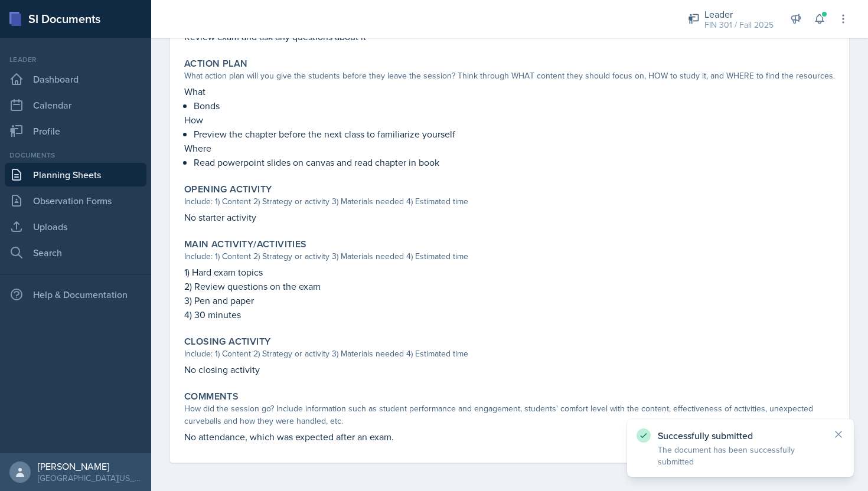
scroll to position [0, 0]
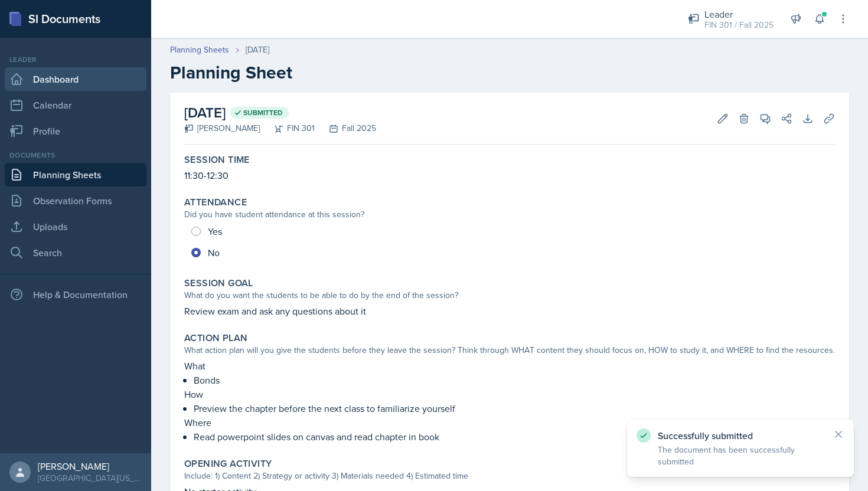
click at [95, 77] on link "Dashboard" at bounding box center [76, 79] width 142 height 24
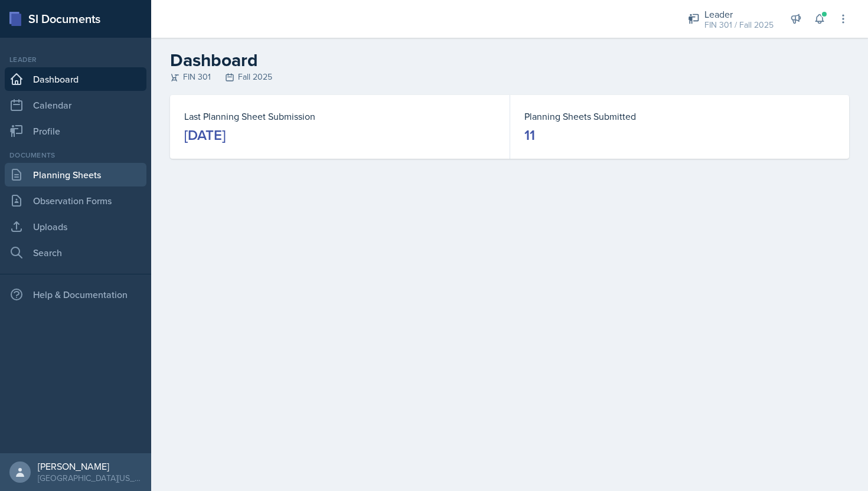
click at [104, 172] on link "Planning Sheets" at bounding box center [76, 175] width 142 height 24
